Goal: Find specific page/section: Find specific page/section

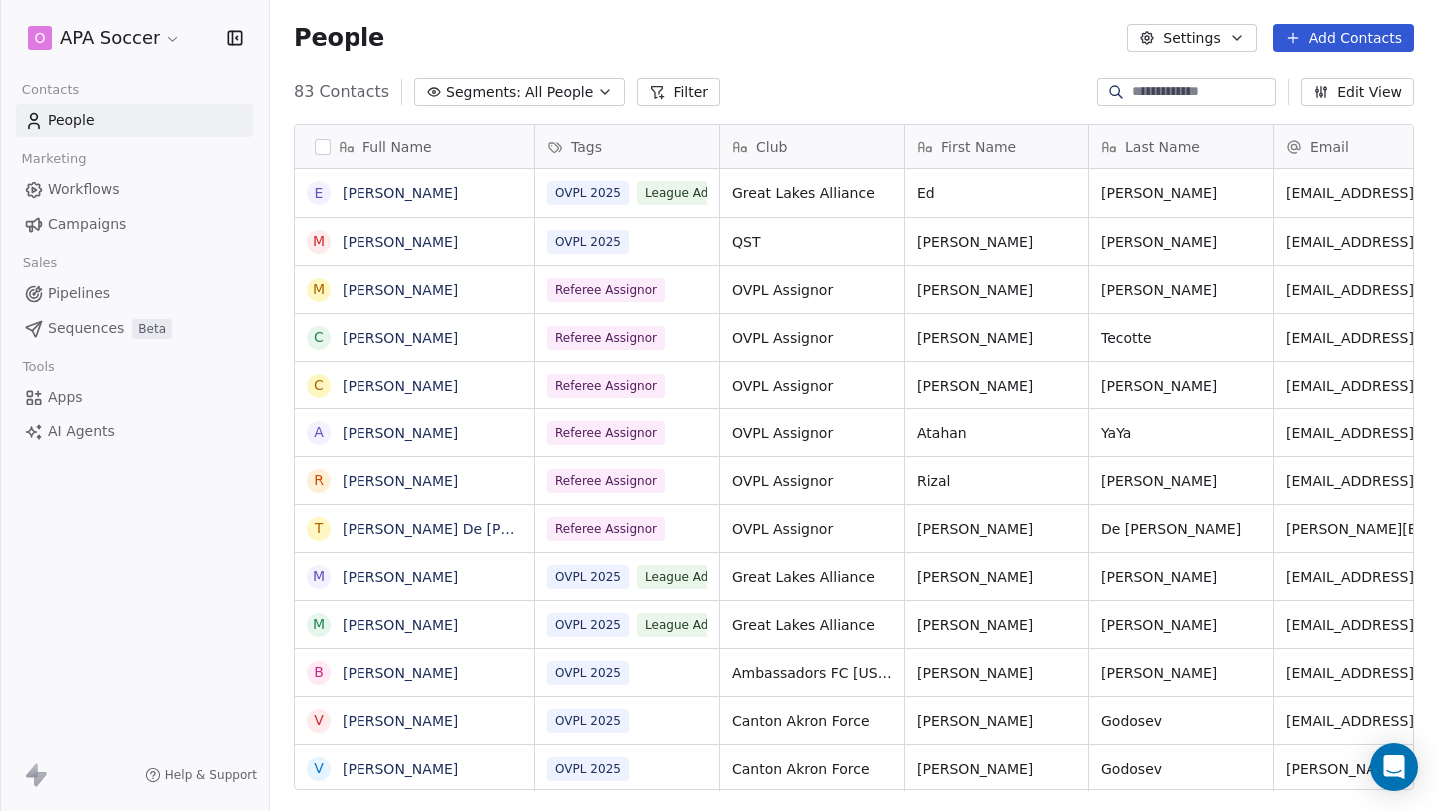
scroll to position [1, 1]
click at [113, 219] on span "Campaigns" at bounding box center [87, 224] width 78 height 21
